Goal: Find specific page/section: Find specific page/section

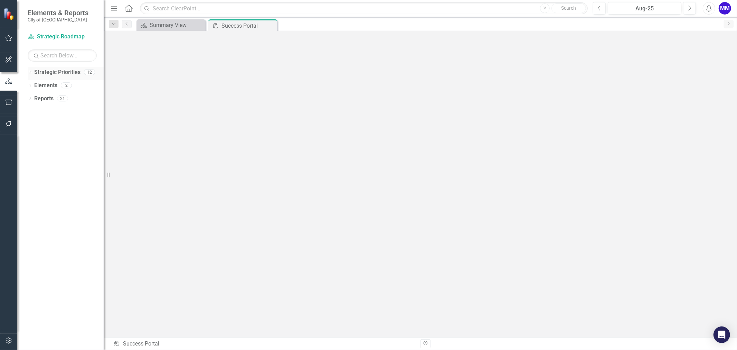
click at [33, 71] on div "Dropdown Strategic Priorities 12" at bounding box center [66, 73] width 76 height 13
click at [30, 71] on icon at bounding box center [30, 72] width 2 height 3
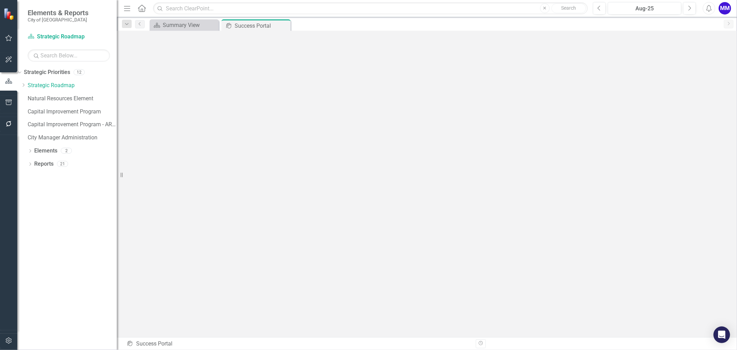
click at [117, 190] on div "Resize" at bounding box center [120, 175] width 6 height 350
click at [105, 123] on link "Capital Improvement Program - ARCHIVE" at bounding box center [72, 125] width 89 height 8
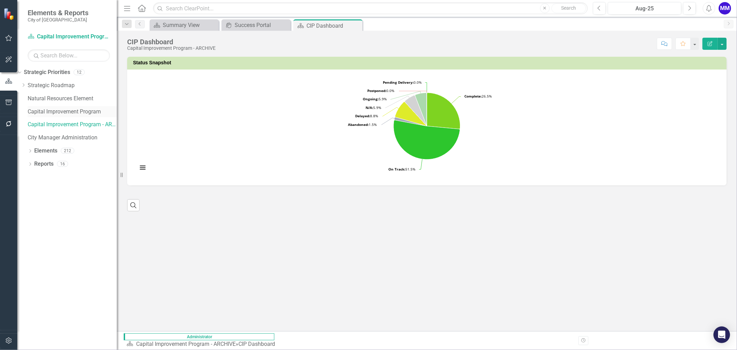
click at [76, 111] on link "Capital Improvement Program" at bounding box center [72, 112] width 89 height 8
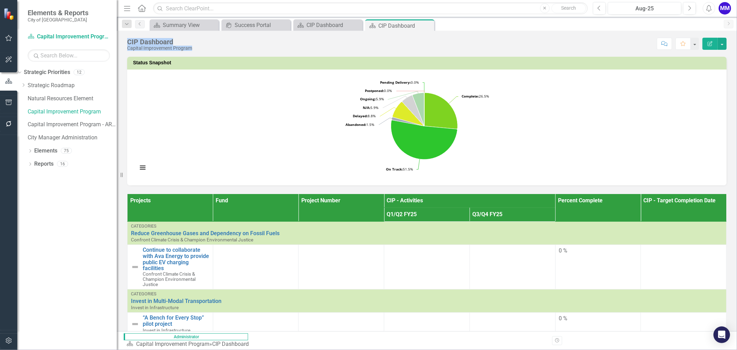
drag, startPoint x: 195, startPoint y: 47, endPoint x: 122, endPoint y: 43, distance: 73.1
click at [122, 43] on div "CIP Dashboard Capital Improvement Program Score: N/A Aug-25 Completed Comment F…" at bounding box center [427, 41] width 621 height 21
click at [201, 47] on div "Score: N/A Aug-25 Completed Comment Favorite Edit Report" at bounding box center [461, 44] width 531 height 12
click at [430, 24] on icon "Close" at bounding box center [428, 26] width 7 height 6
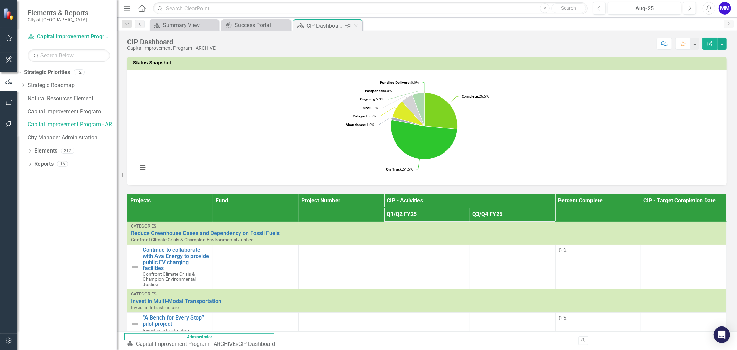
click at [358, 25] on icon "Close" at bounding box center [356, 26] width 7 height 6
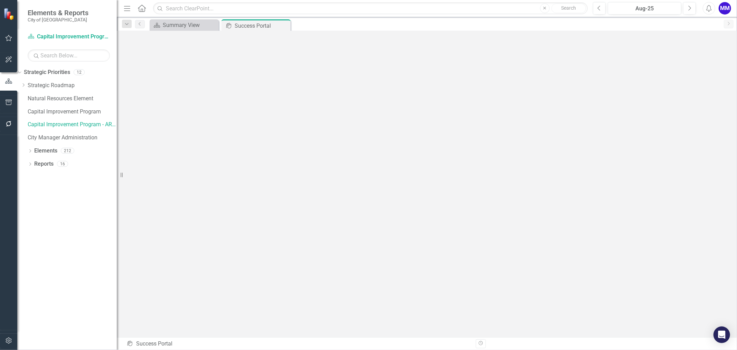
click at [10, 128] on button "button" at bounding box center [9, 124] width 16 height 15
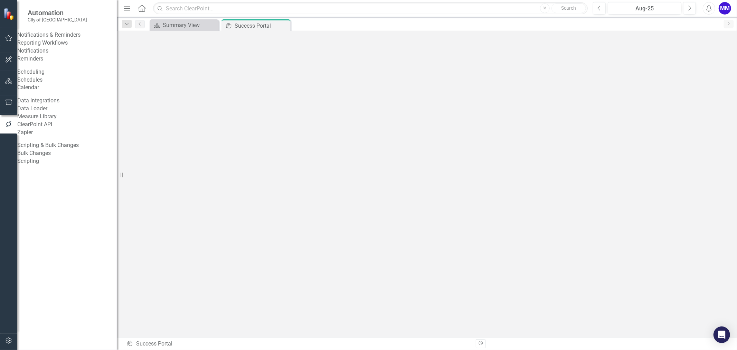
click at [96, 47] on link "Reporting Workflows" at bounding box center [67, 43] width 100 height 8
